Goal: Contribute content: Add original content to the website for others to see

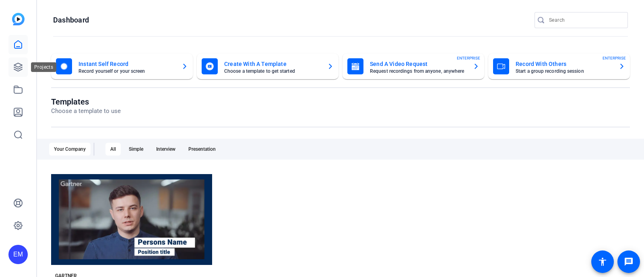
click at [22, 74] on link at bounding box center [17, 67] width 19 height 19
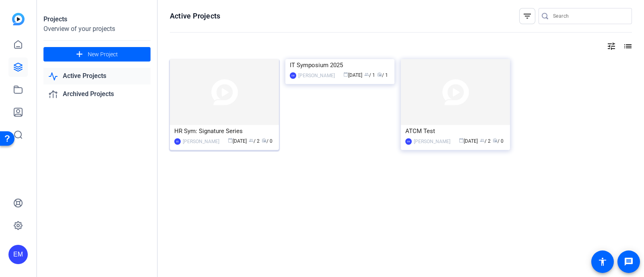
click at [229, 93] on img at bounding box center [224, 92] width 109 height 66
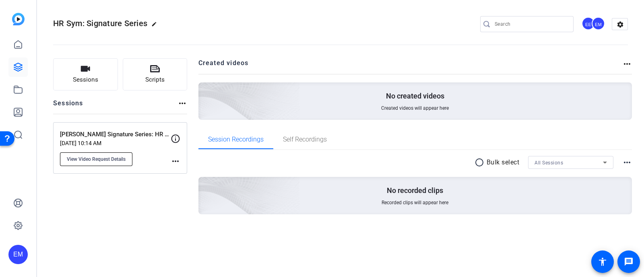
click at [109, 156] on span "View Video Request Details" at bounding box center [96, 159] width 59 height 6
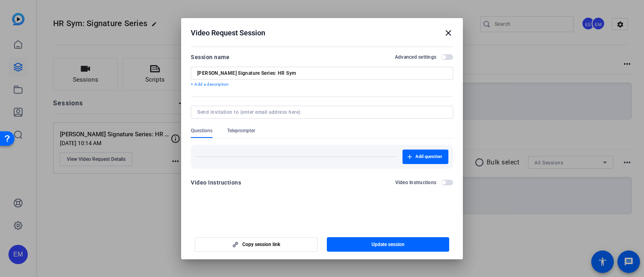
click at [240, 131] on span "Teleprompter" at bounding box center [241, 131] width 28 height 6
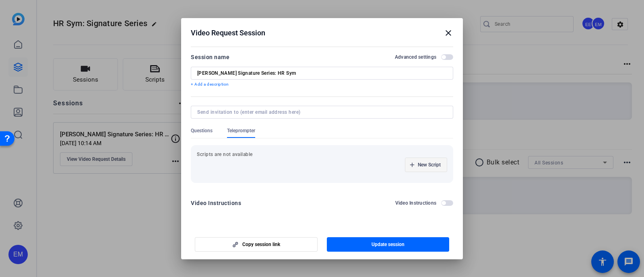
click at [431, 162] on span "New Script" at bounding box center [429, 165] width 23 height 6
click at [245, 164] on input at bounding box center [239, 165] width 72 height 6
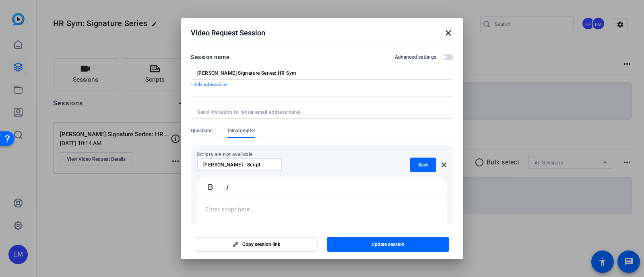
type input "[PERSON_NAME] - Script"
click at [255, 206] on p at bounding box center [321, 209] width 233 height 9
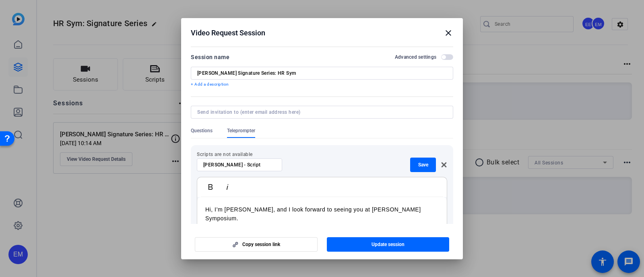
scroll to position [6, 0]
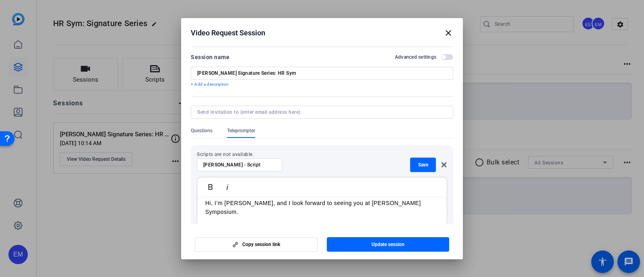
drag, startPoint x: 414, startPoint y: 31, endPoint x: 410, endPoint y: 19, distance: 13.7
click at [410, 19] on h2 "Video Request Session close" at bounding box center [322, 31] width 282 height 26
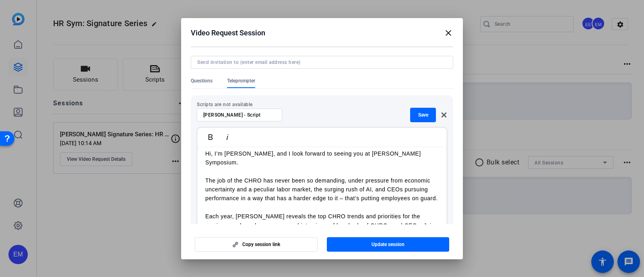
scroll to position [14, 0]
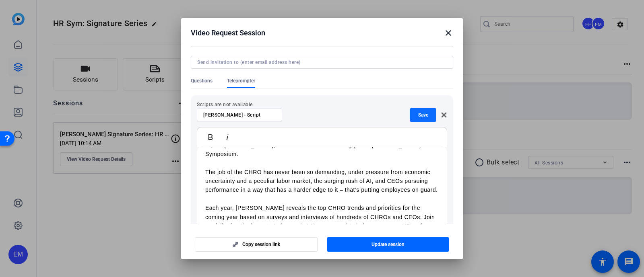
click at [420, 112] on span "Save" at bounding box center [423, 115] width 10 height 6
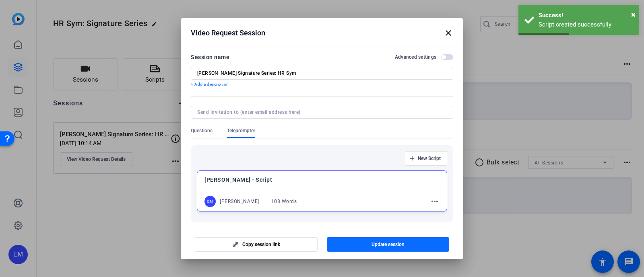
click at [386, 246] on span "Update session" at bounding box center [387, 244] width 33 height 6
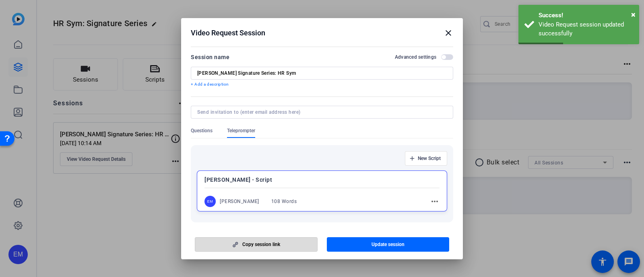
click at [252, 249] on span "button" at bounding box center [256, 244] width 122 height 19
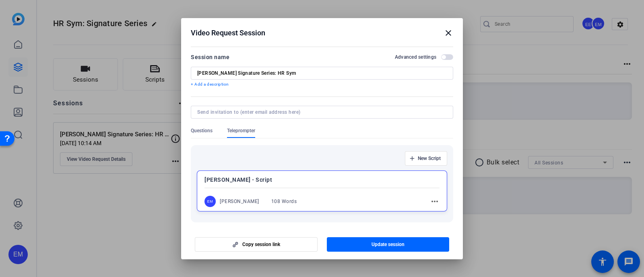
click at [450, 31] on mat-icon "close" at bounding box center [448, 33] width 10 height 10
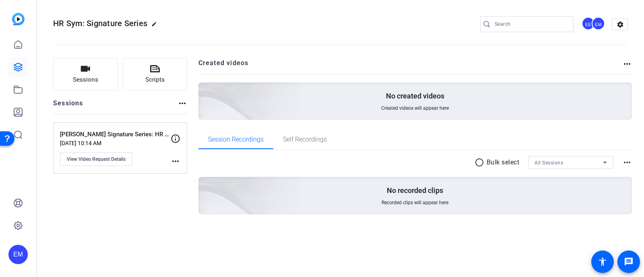
click at [14, 20] on img at bounding box center [18, 19] width 12 height 12
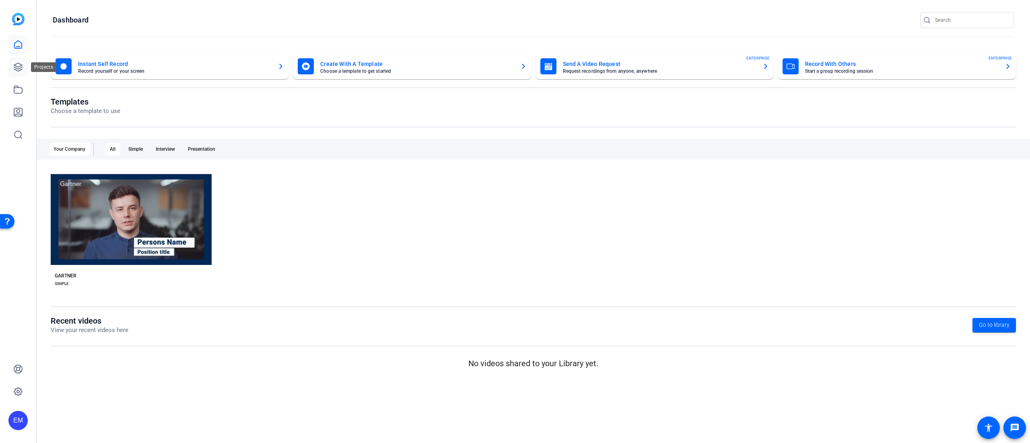
click at [12, 72] on link at bounding box center [17, 67] width 19 height 19
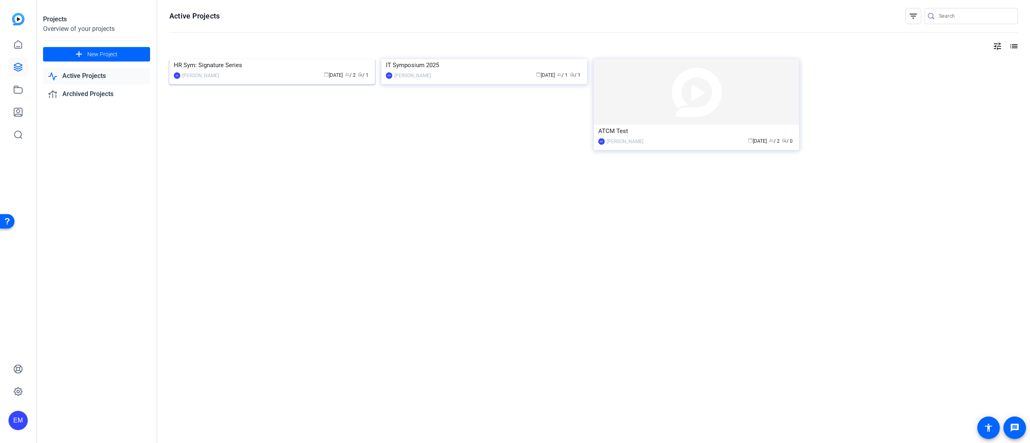
click at [268, 59] on img at bounding box center [272, 59] width 206 height 0
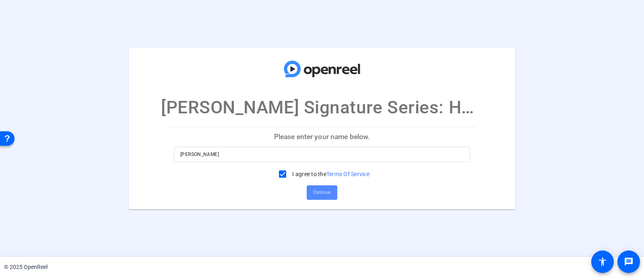
click at [320, 192] on span "Continue" at bounding box center [322, 193] width 18 height 12
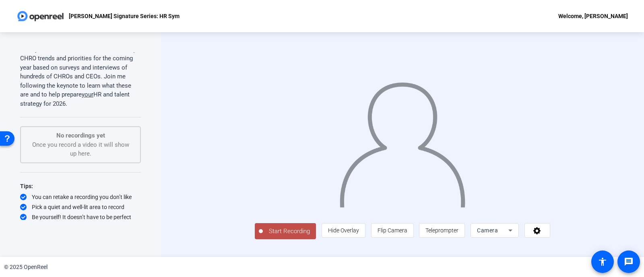
scroll to position [21, 0]
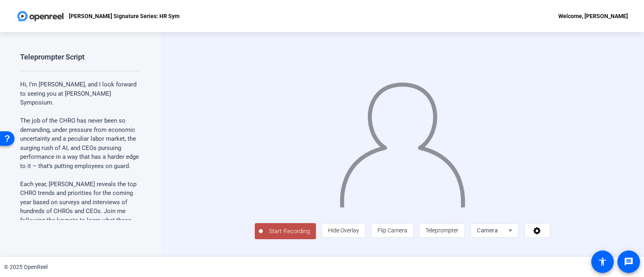
scroll to position [21, 0]
click at [458, 234] on span "Teleprompter" at bounding box center [441, 230] width 33 height 6
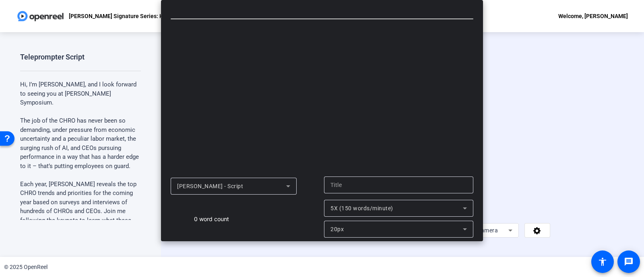
type input "[PERSON_NAME] - Script"
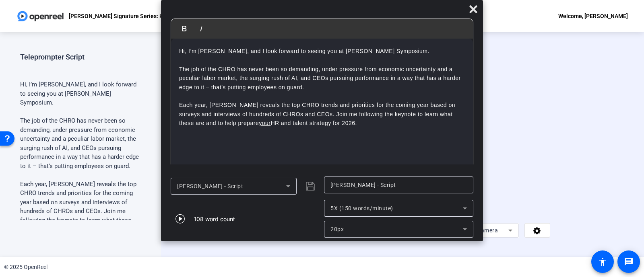
click at [458, 234] on span "Teleprompter" at bounding box center [441, 230] width 33 height 6
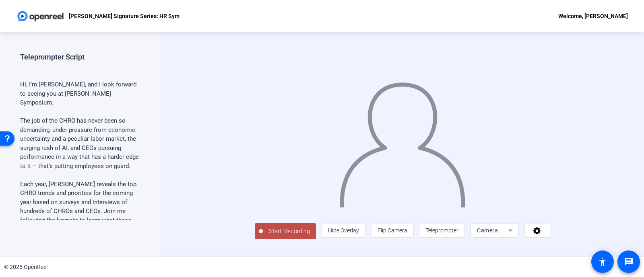
click at [263, 236] on span "Start Recording" at bounding box center [289, 231] width 53 height 9
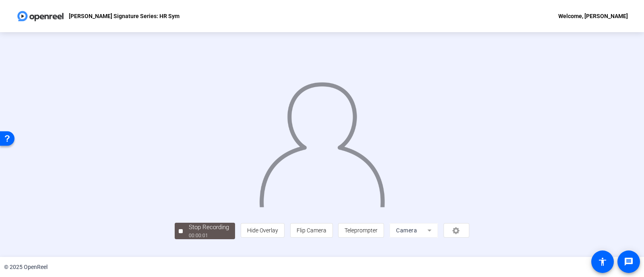
scroll to position [32, 0]
click at [377, 234] on span "Teleprompter" at bounding box center [360, 230] width 33 height 6
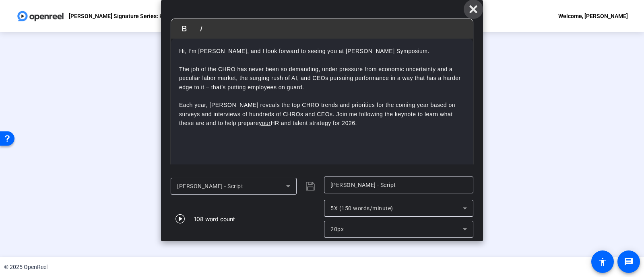
click at [473, 4] on icon at bounding box center [473, 9] width 10 height 10
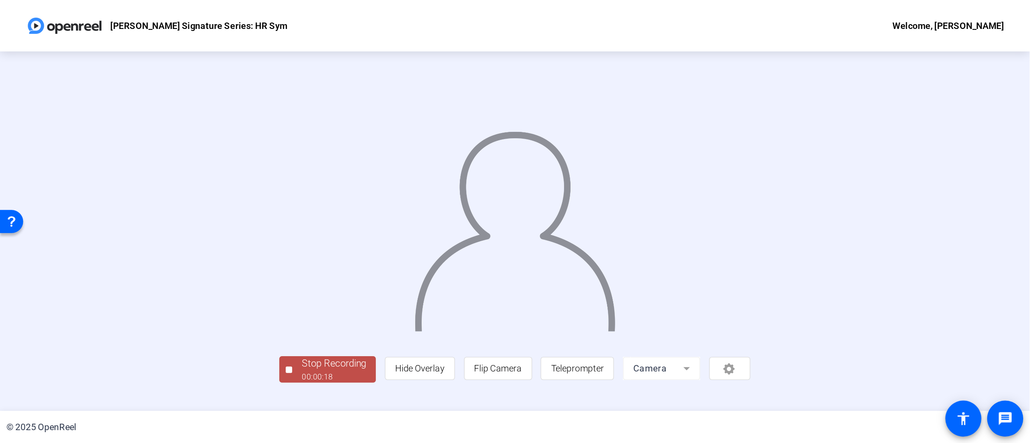
scroll to position [0, 0]
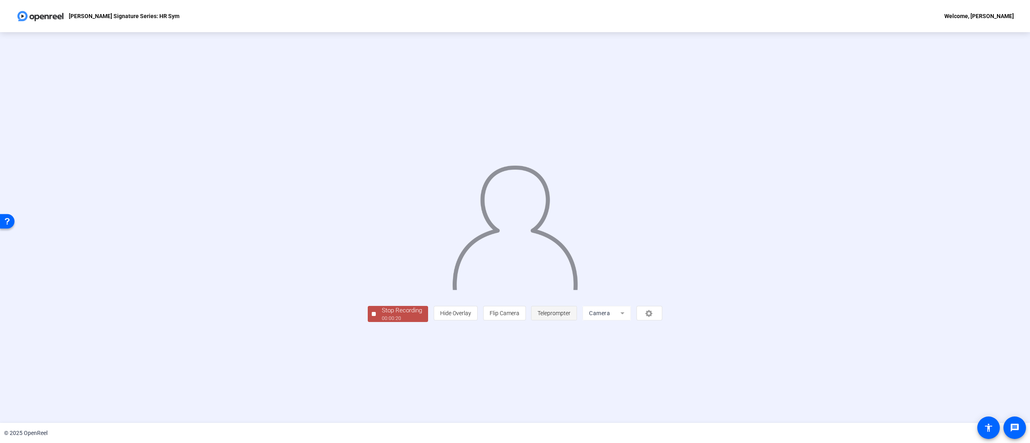
click at [570, 277] on span "Teleprompter" at bounding box center [553, 313] width 33 height 6
click at [376, 277] on span "Stop Recording 00:00:22" at bounding box center [402, 314] width 52 height 16
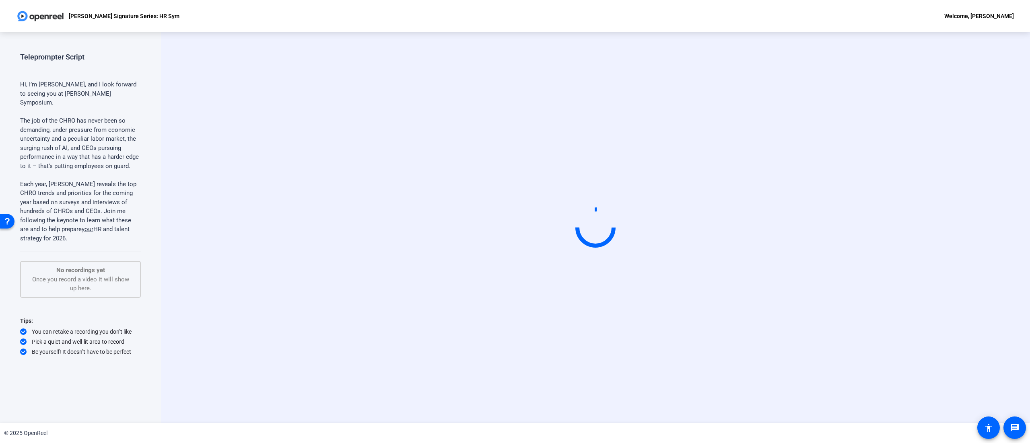
click at [479, 277] on div "Start Recording" at bounding box center [595, 227] width 869 height 391
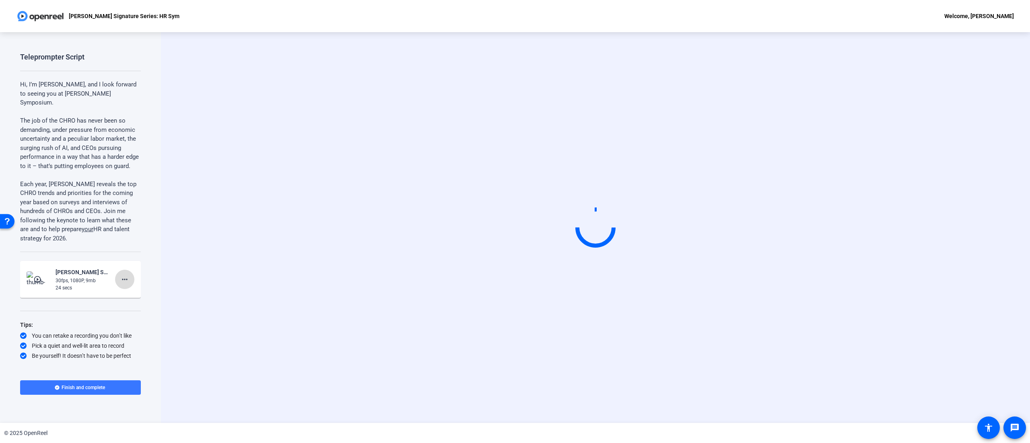
click at [125, 275] on mat-icon "more_horiz" at bounding box center [125, 280] width 10 height 10
click at [146, 277] on span "Delete clip" at bounding box center [137, 279] width 32 height 10
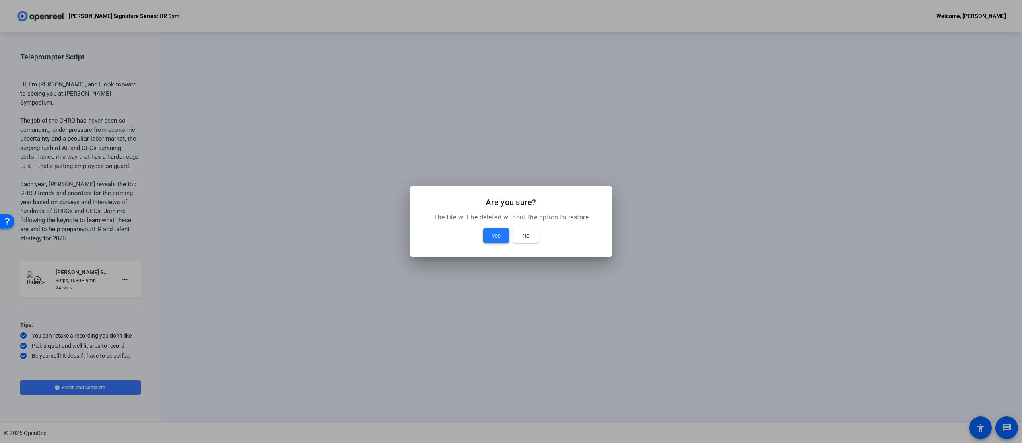
click at [498, 237] on span "Yes" at bounding box center [496, 236] width 9 height 10
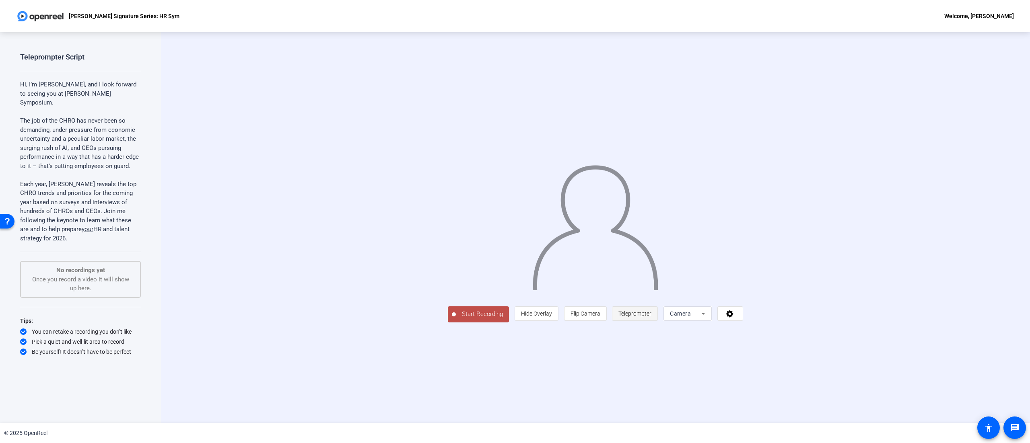
click at [651, 317] on span "Teleprompter" at bounding box center [634, 314] width 33 height 6
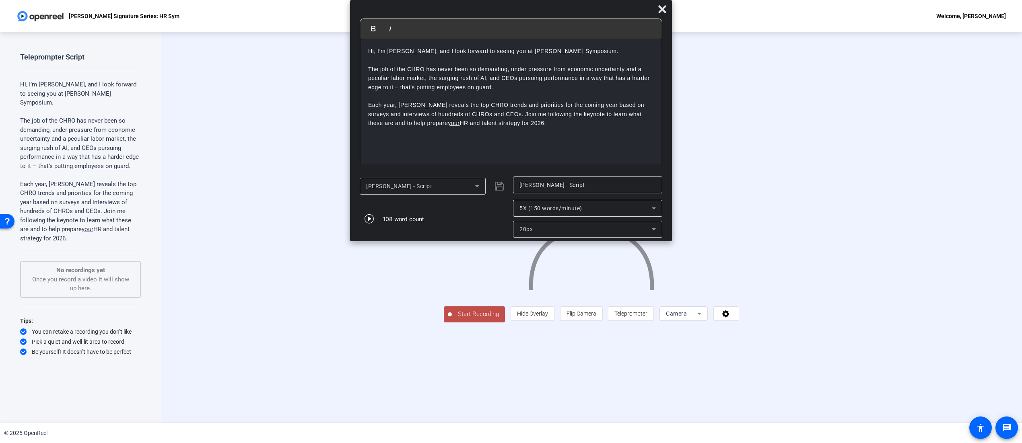
click at [576, 231] on div "20px" at bounding box center [585, 229] width 132 height 10
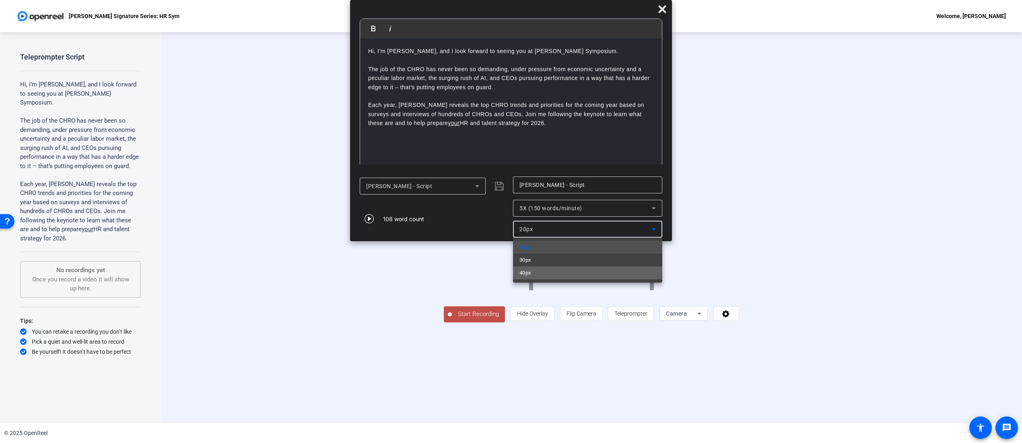
click at [557, 270] on mat-option "40px" at bounding box center [587, 273] width 149 height 13
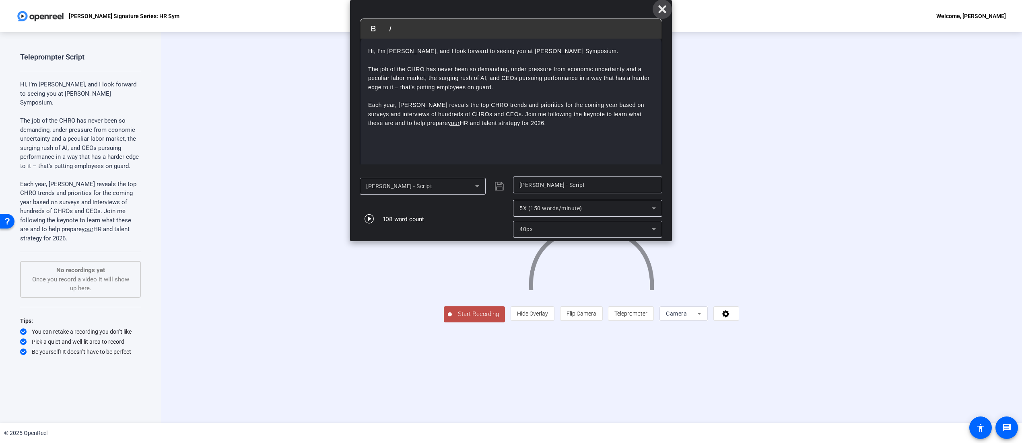
click at [665, 10] on icon at bounding box center [662, 9] width 10 height 10
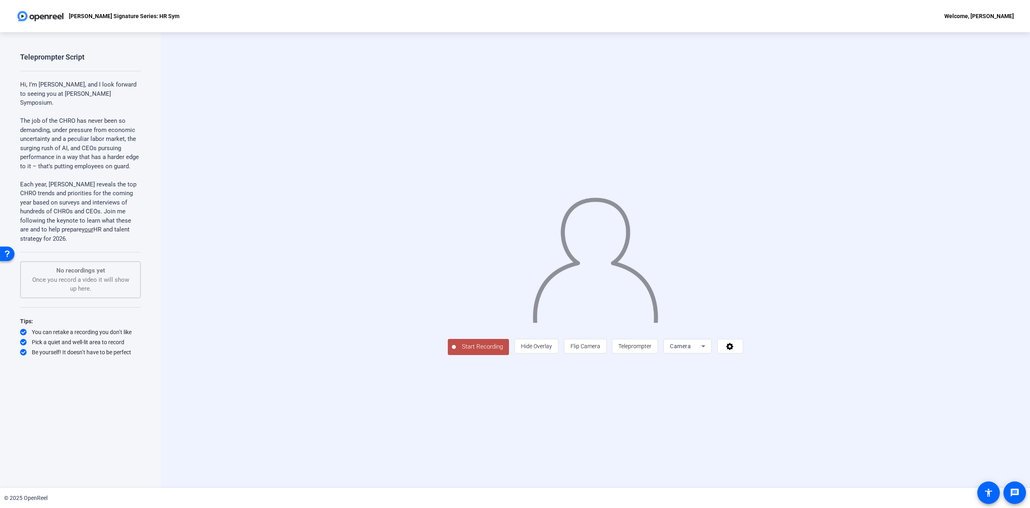
click at [456, 351] on span "Start Recording" at bounding box center [482, 346] width 53 height 9
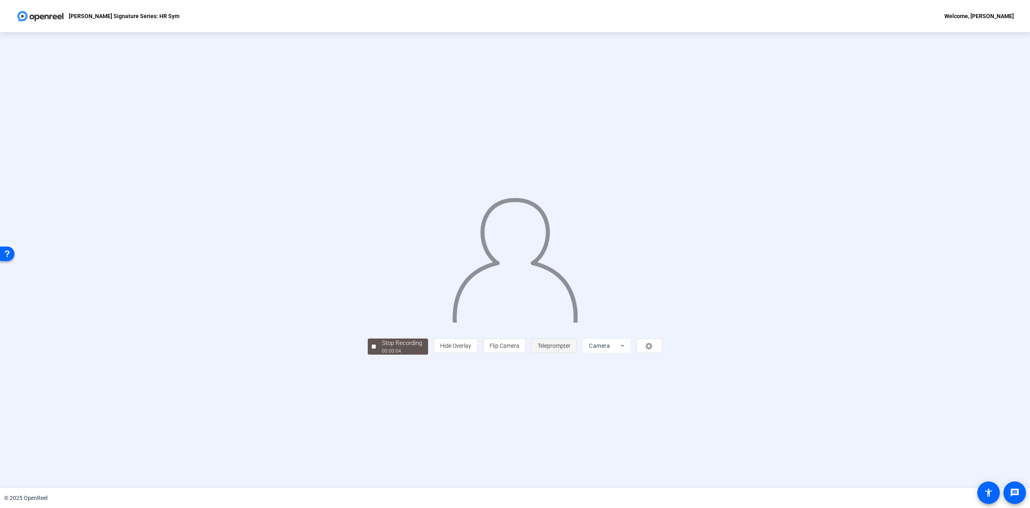
click at [570, 349] on span "Teleprompter" at bounding box center [553, 345] width 33 height 6
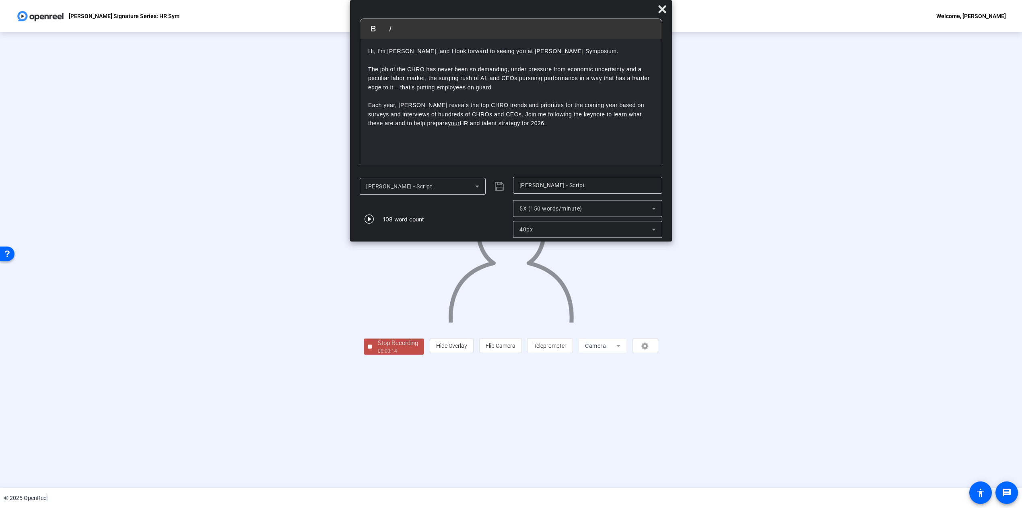
click at [556, 210] on span "5X (150 words/minute)" at bounding box center [550, 208] width 63 height 6
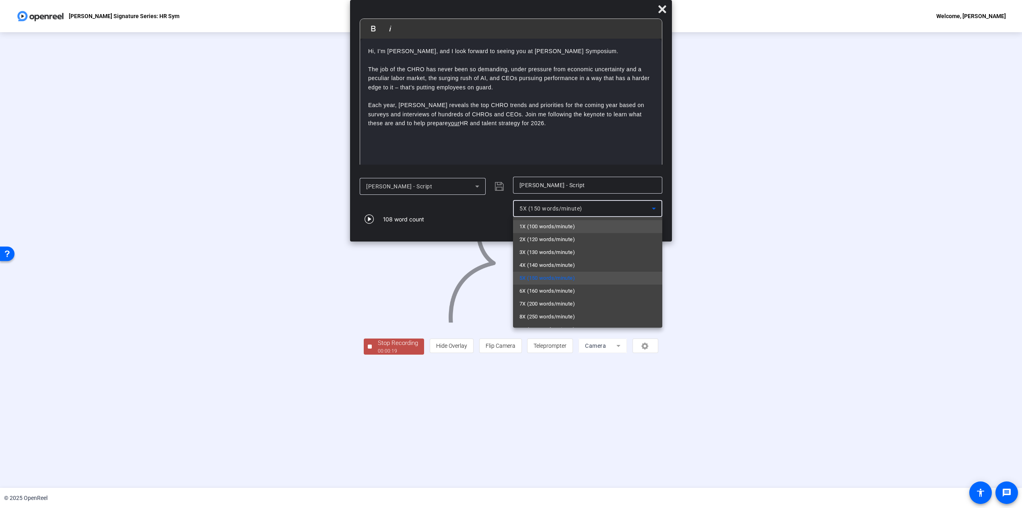
click at [567, 228] on span "1X (100 words/minute)" at bounding box center [547, 227] width 56 height 10
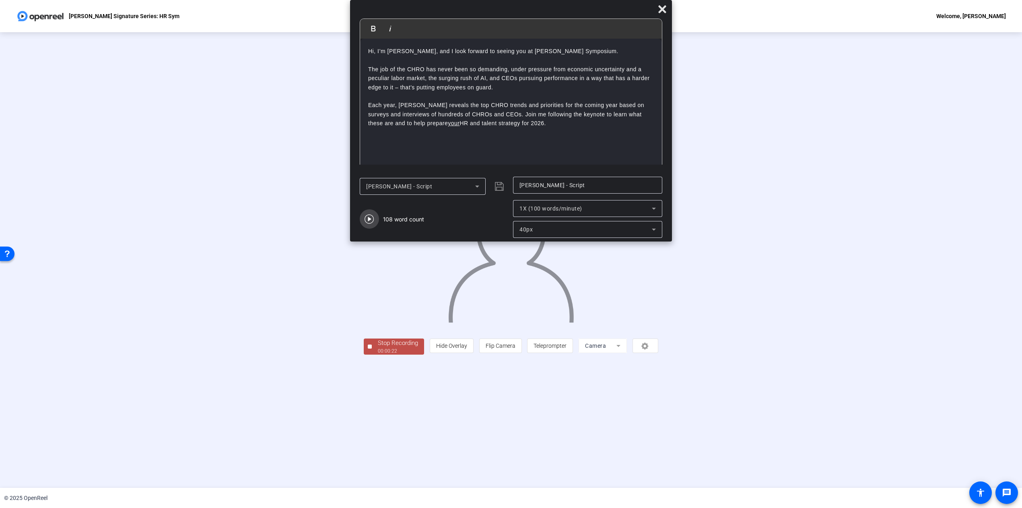
click at [366, 216] on icon "button" at bounding box center [369, 219] width 10 height 10
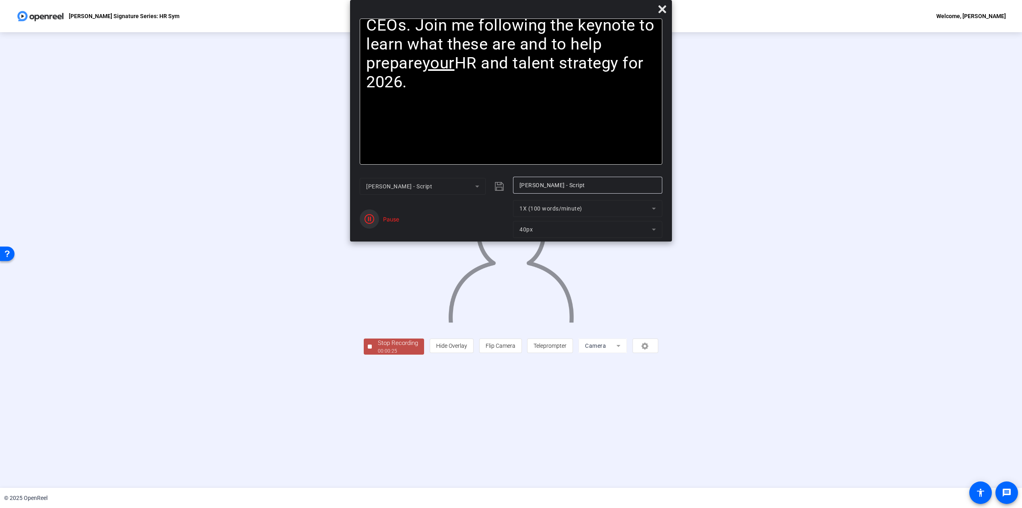
click at [374, 220] on icon "button" at bounding box center [369, 219] width 10 height 10
click at [378, 354] on div "00:00:36" at bounding box center [398, 350] width 40 height 7
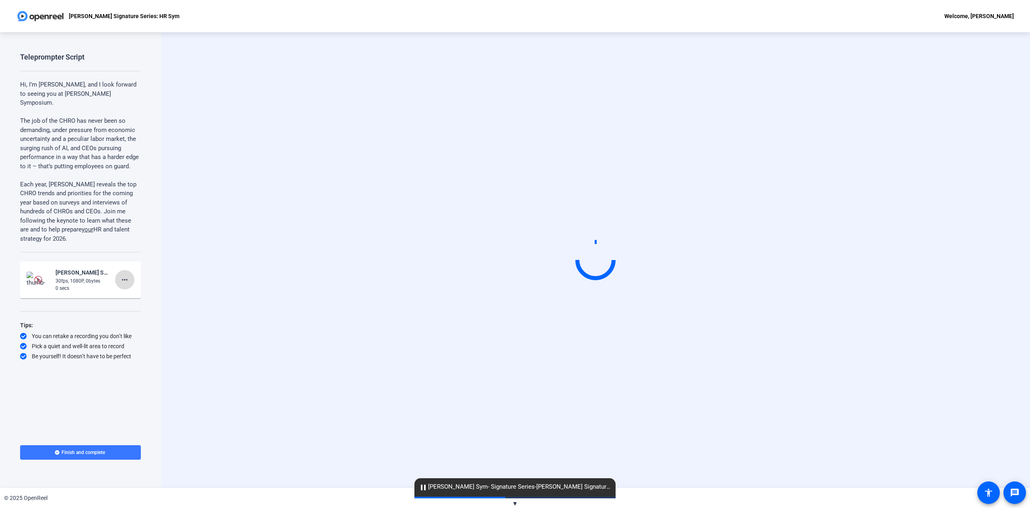
click at [124, 275] on mat-icon "more_horiz" at bounding box center [125, 280] width 10 height 10
click at [136, 288] on span "Retake" at bounding box center [137, 289] width 32 height 10
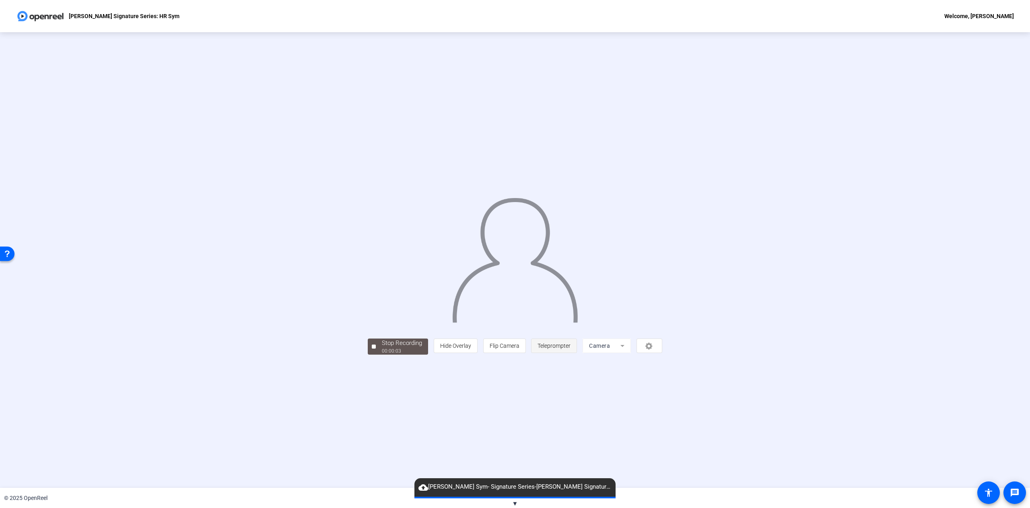
click at [570, 353] on span "Teleprompter" at bounding box center [553, 345] width 33 height 15
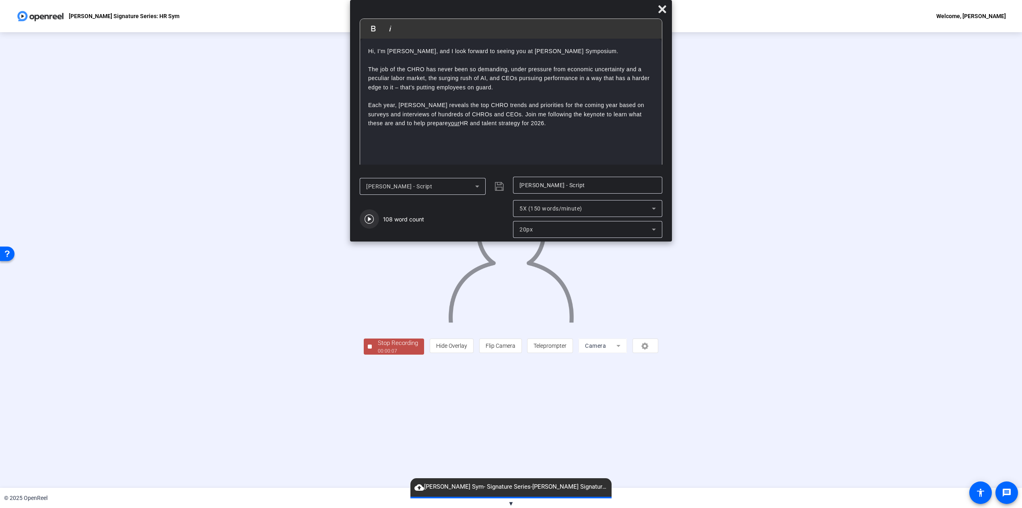
click at [367, 217] on icon "button" at bounding box center [369, 219] width 10 height 10
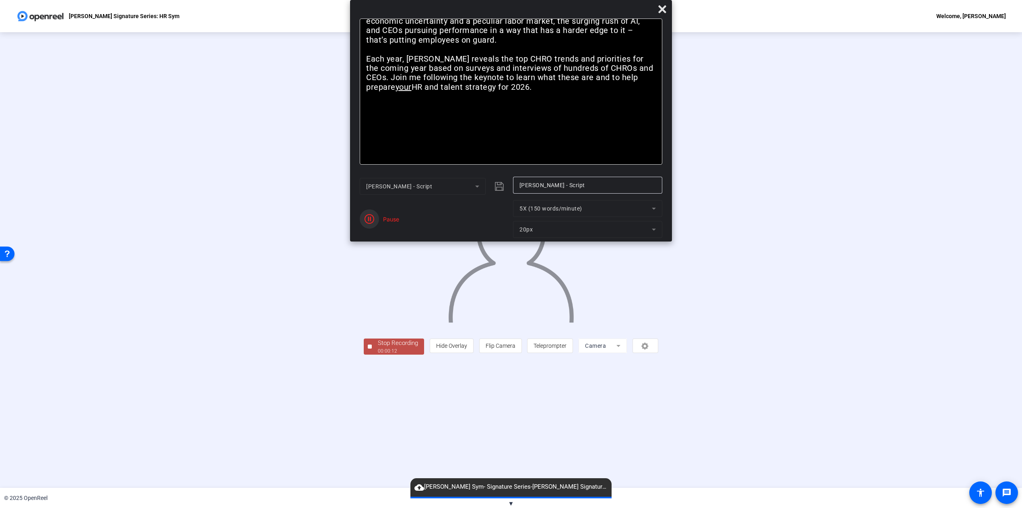
click at [374, 216] on icon "button" at bounding box center [369, 219] width 10 height 10
click at [502, 309] on img at bounding box center [511, 256] width 128 height 132
click at [378, 348] on div "Stop Recording" at bounding box center [398, 342] width 40 height 9
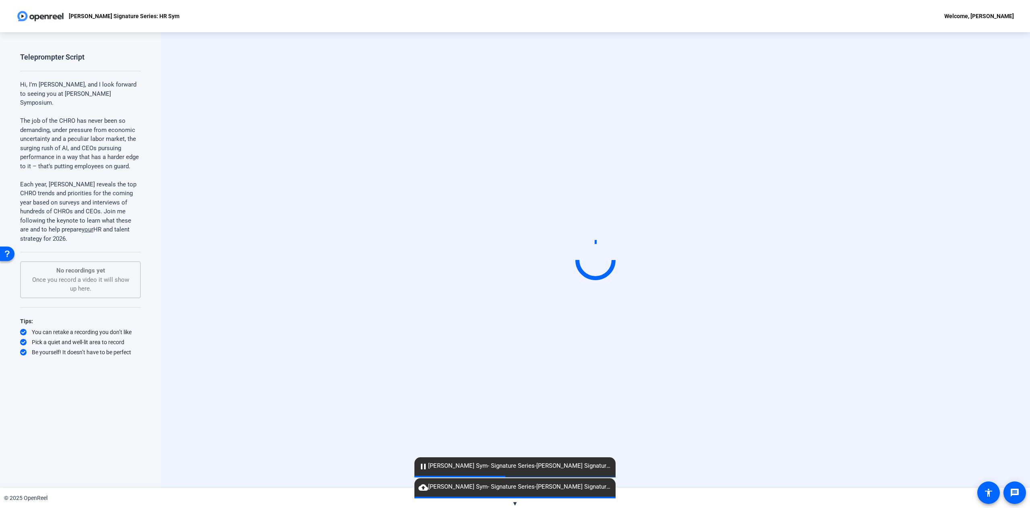
click at [618, 276] on video at bounding box center [595, 260] width 121 height 68
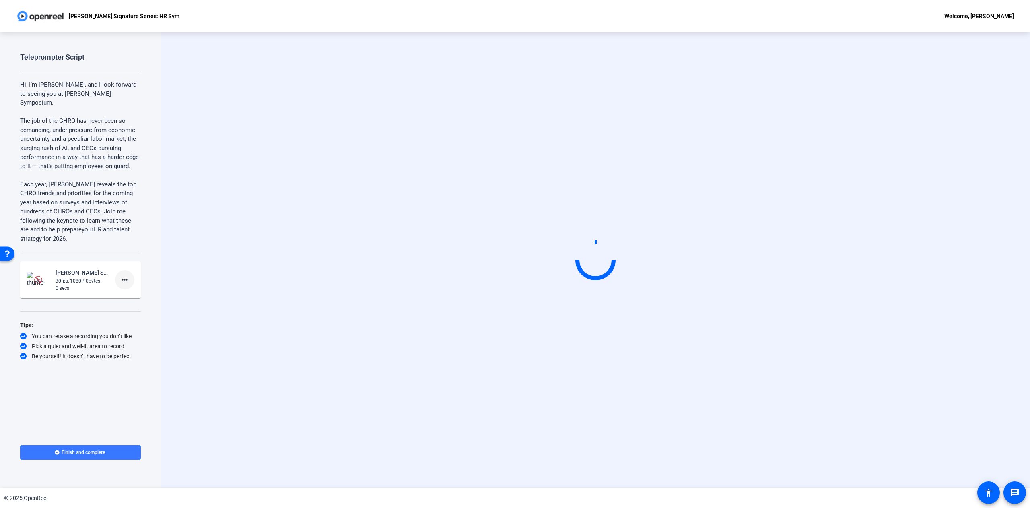
click at [121, 275] on mat-icon "more_horiz" at bounding box center [125, 280] width 10 height 10
click at [137, 290] on span "Retake" at bounding box center [137, 289] width 32 height 10
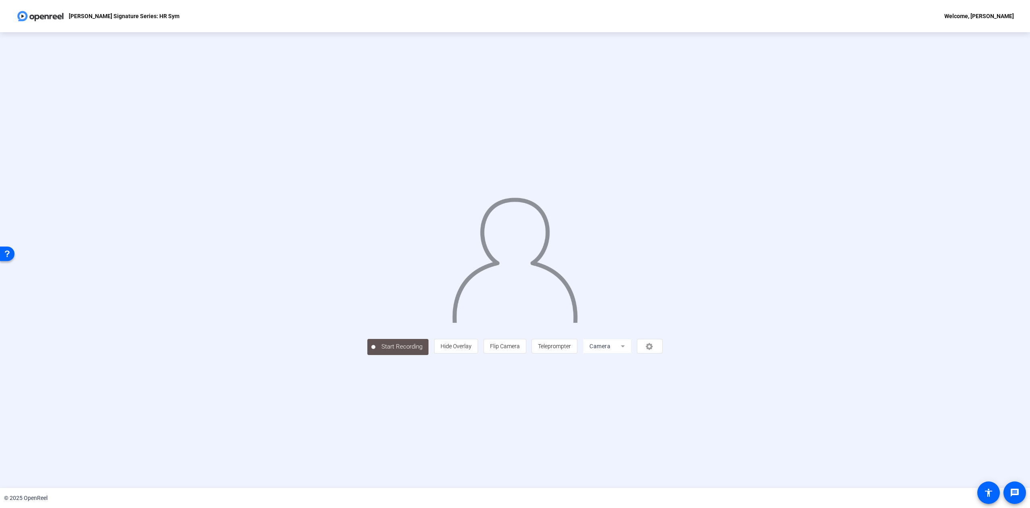
click at [514, 238] on img at bounding box center [515, 256] width 128 height 133
click at [376, 355] on span "Stop Recording 00:00:06" at bounding box center [402, 346] width 52 height 16
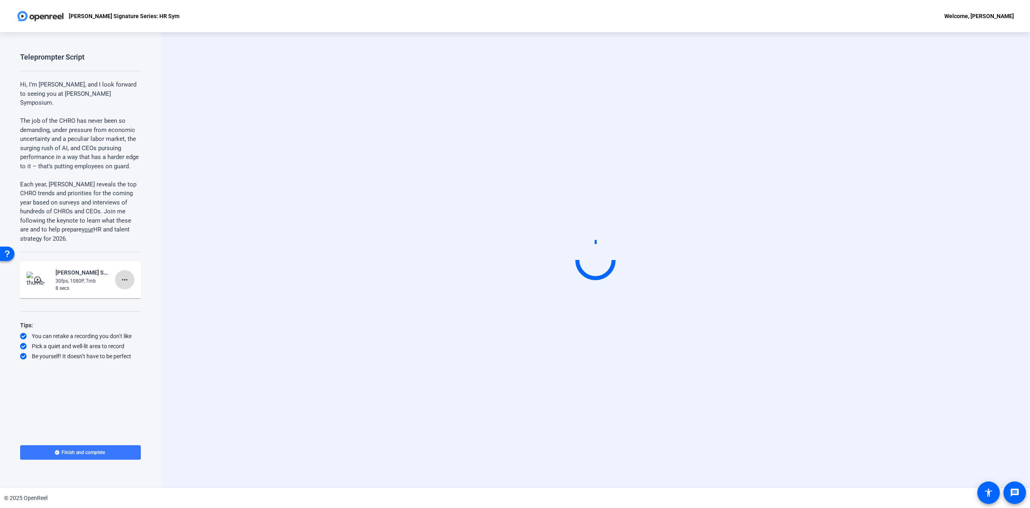
click at [124, 275] on mat-icon "more_horiz" at bounding box center [125, 280] width 10 height 10
click at [142, 279] on span "Delete clip" at bounding box center [137, 279] width 32 height 10
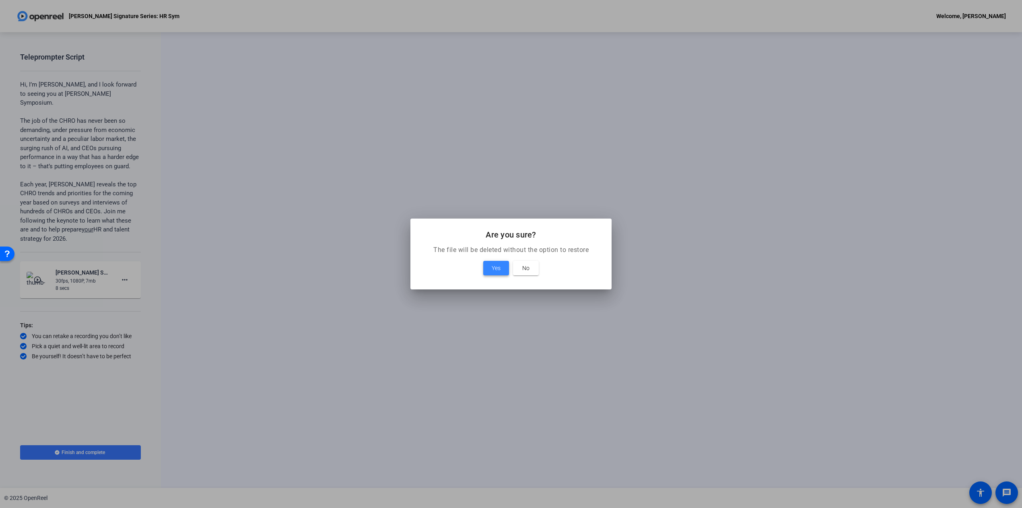
click at [494, 270] on span "Yes" at bounding box center [496, 268] width 9 height 10
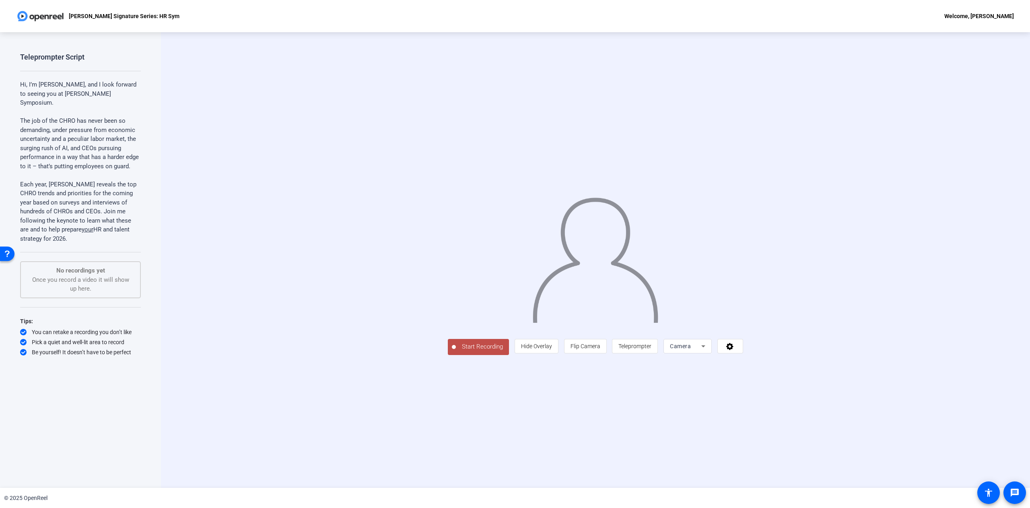
drag, startPoint x: 710, startPoint y: 389, endPoint x: 430, endPoint y: 303, distance: 292.5
click at [651, 349] on span "Teleprompter" at bounding box center [634, 346] width 33 height 6
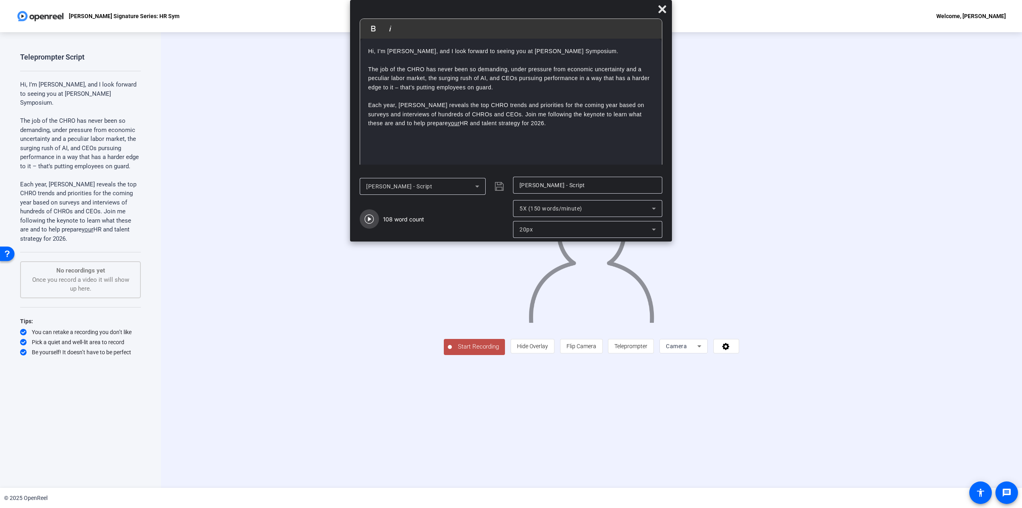
click at [369, 214] on icon "button" at bounding box center [369, 219] width 10 height 10
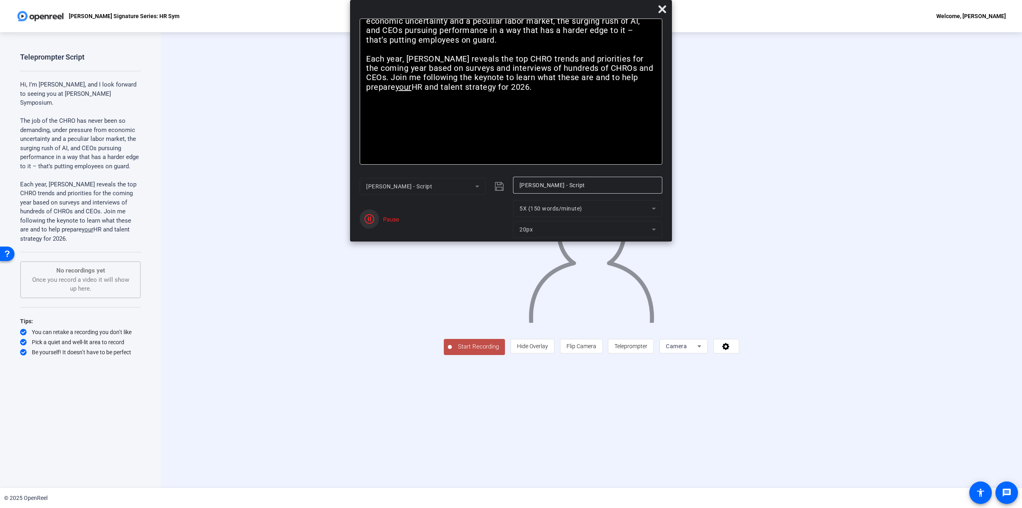
click at [366, 218] on icon "button" at bounding box center [369, 219] width 10 height 10
drag, startPoint x: 661, startPoint y: 6, endPoint x: 657, endPoint y: 25, distance: 19.7
click at [661, 6] on icon at bounding box center [662, 9] width 10 height 10
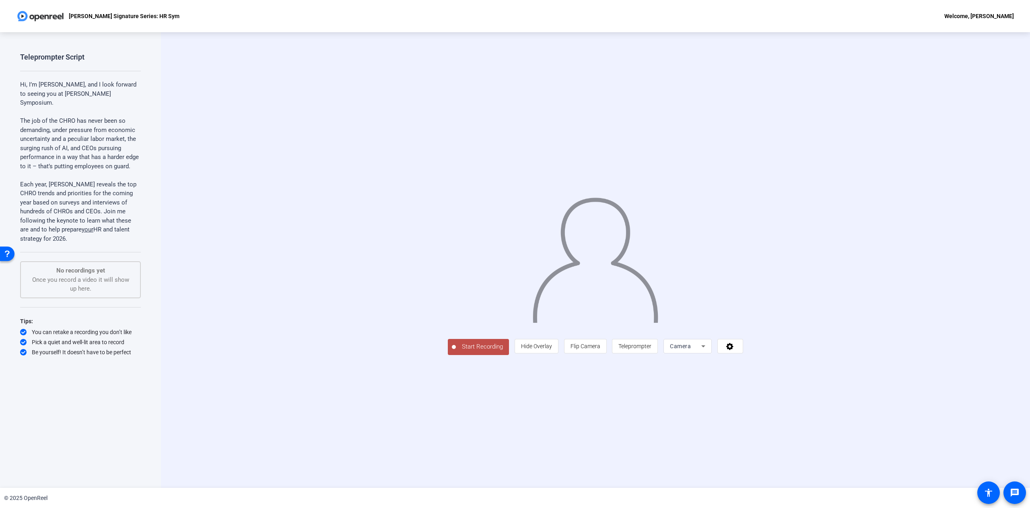
click at [448, 355] on button "Start Recording" at bounding box center [478, 347] width 61 height 16
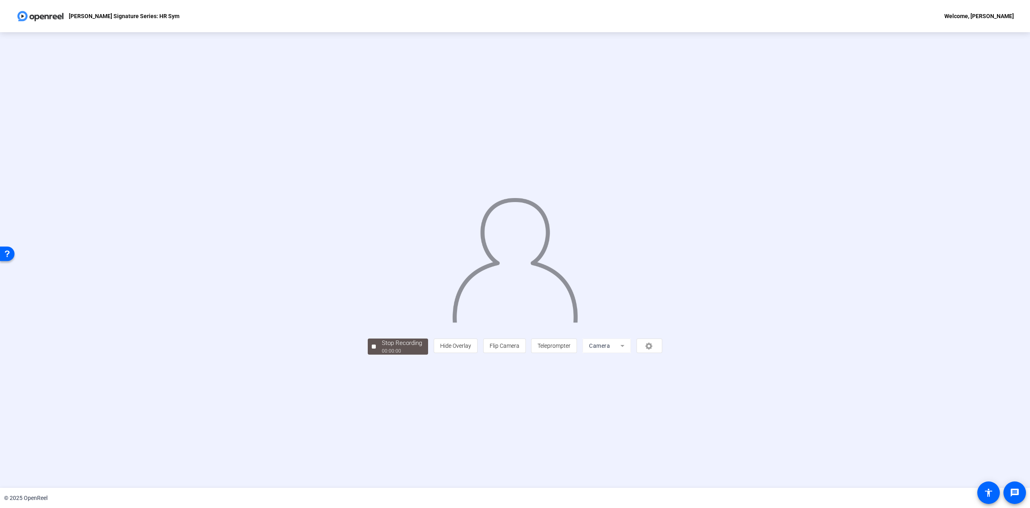
click at [416, 354] on div "Stop Recording 00:00:00 person Hide Overlay flip Flip Camera article Teleprompt…" at bounding box center [515, 346] width 294 height 18
click at [523, 231] on img at bounding box center [515, 256] width 128 height 132
click at [382, 348] on div "Stop Recording" at bounding box center [402, 342] width 40 height 9
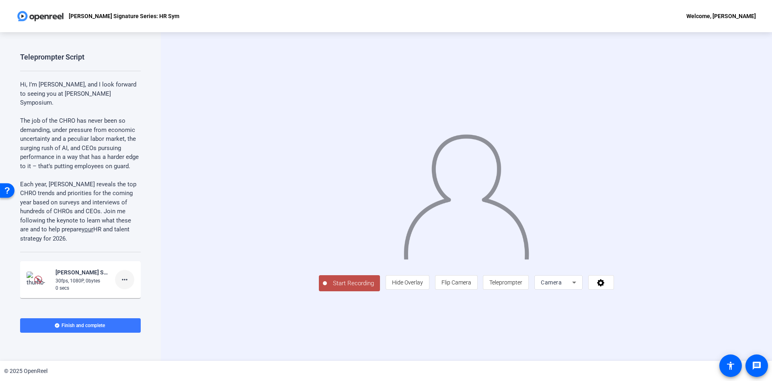
click at [121, 283] on mat-icon "more_horiz" at bounding box center [125, 280] width 10 height 10
drag, startPoint x: 171, startPoint y: 263, endPoint x: 163, endPoint y: 268, distance: 9.7
click at [171, 263] on div at bounding box center [386, 190] width 772 height 381
click at [122, 280] on mat-icon "more_horiz" at bounding box center [125, 280] width 10 height 10
click at [127, 295] on span "Delete clip" at bounding box center [131, 297] width 32 height 10
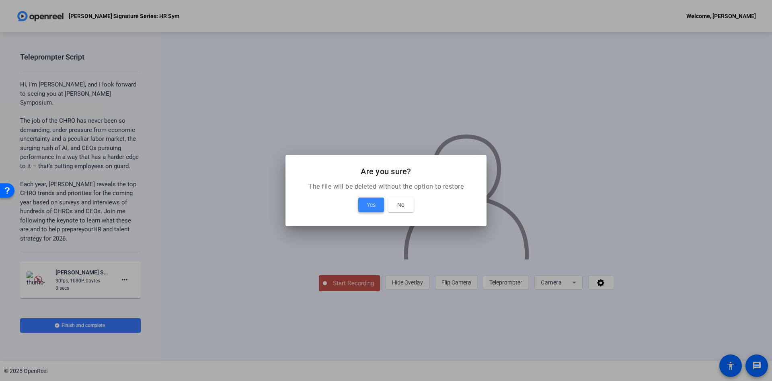
click at [366, 205] on span at bounding box center [371, 204] width 26 height 19
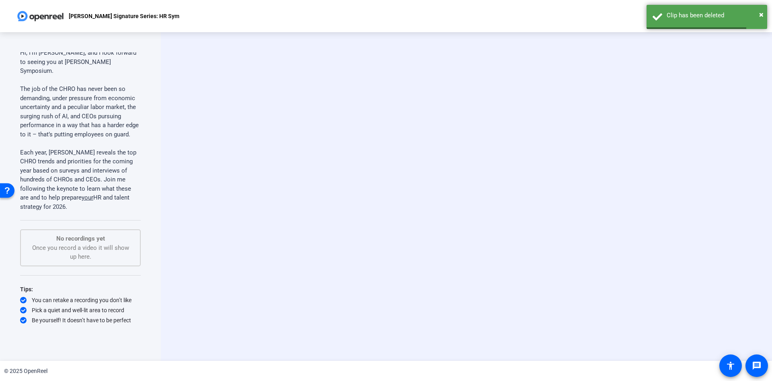
scroll to position [32, 0]
